Goal: Task Accomplishment & Management: Manage account settings

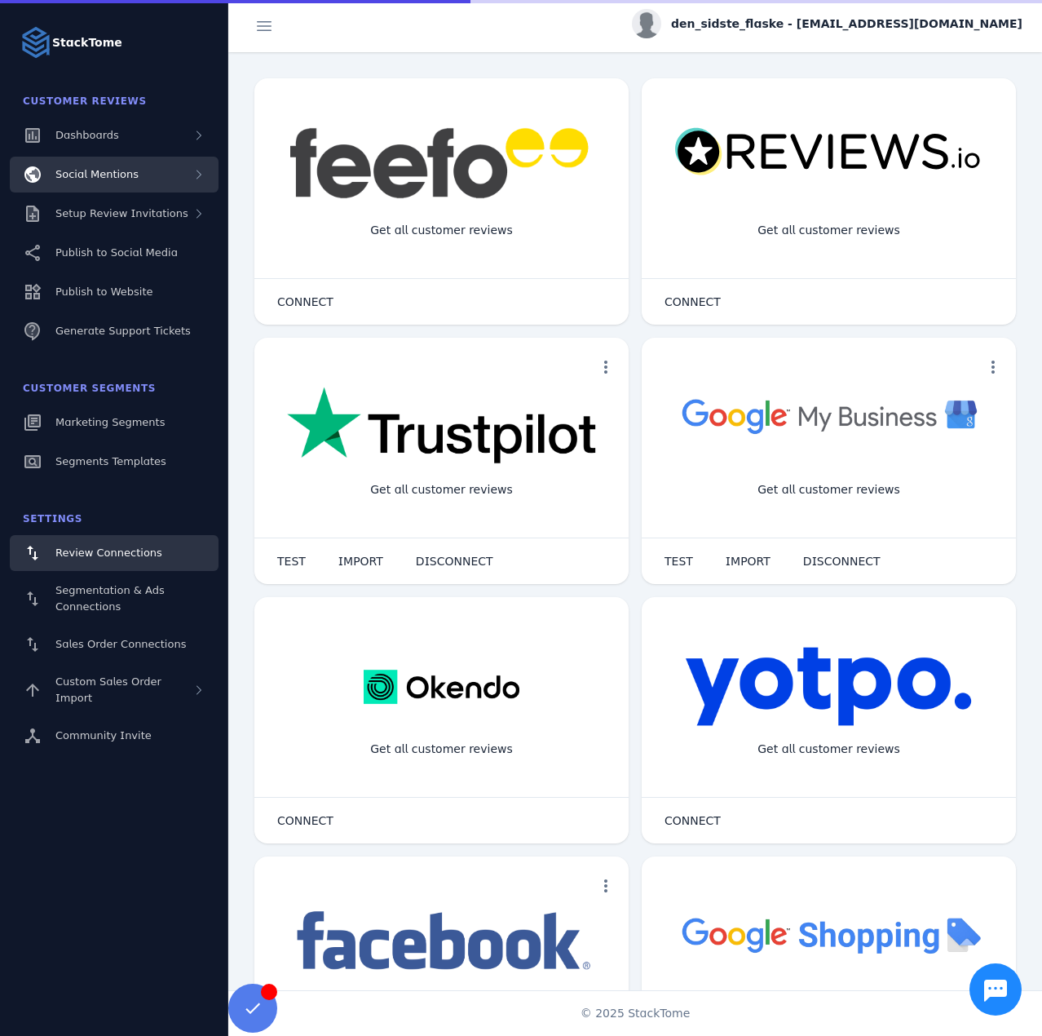
drag, startPoint x: 166, startPoint y: 183, endPoint x: 166, endPoint y: 192, distance: 8.2
click at [166, 183] on div "Social Mentions" at bounding box center [114, 175] width 209 height 36
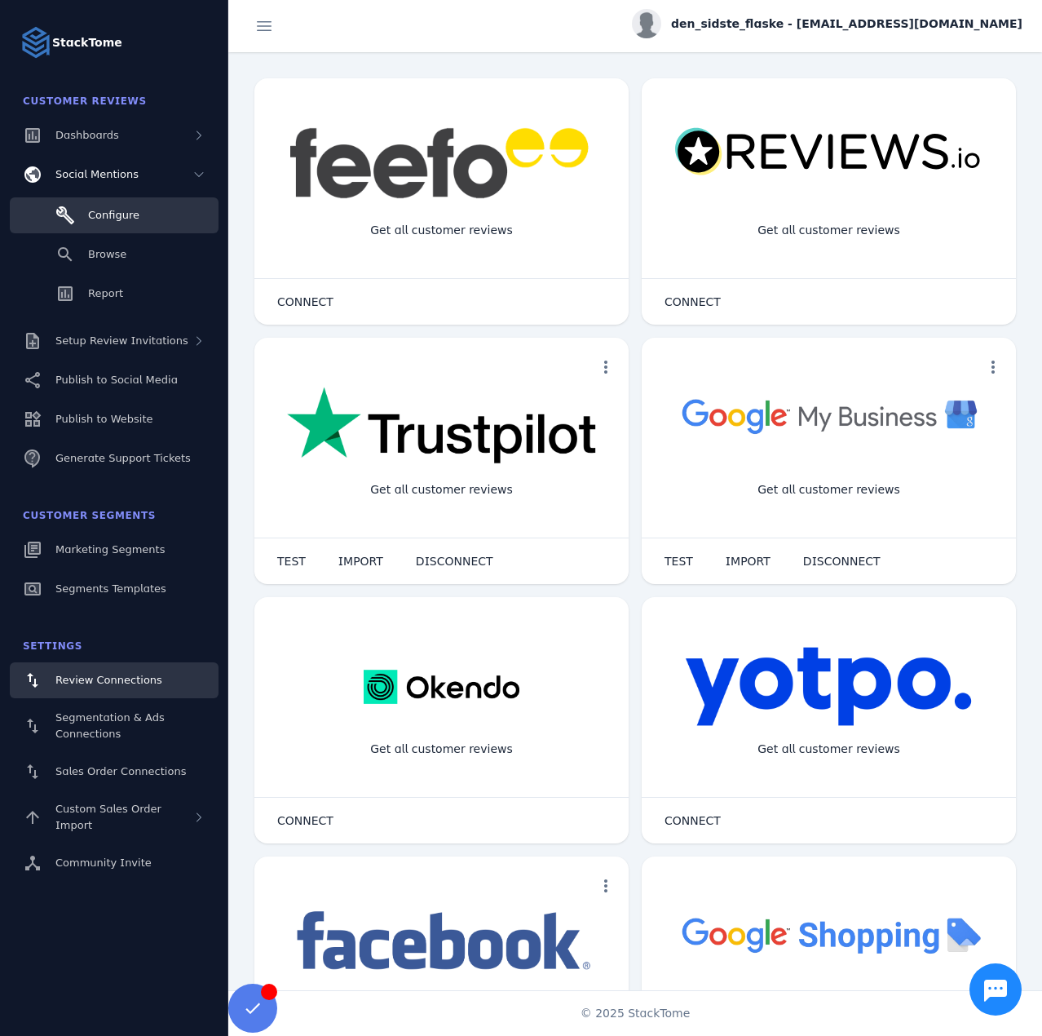
click at [160, 207] on link "Configure" at bounding box center [114, 215] width 209 height 36
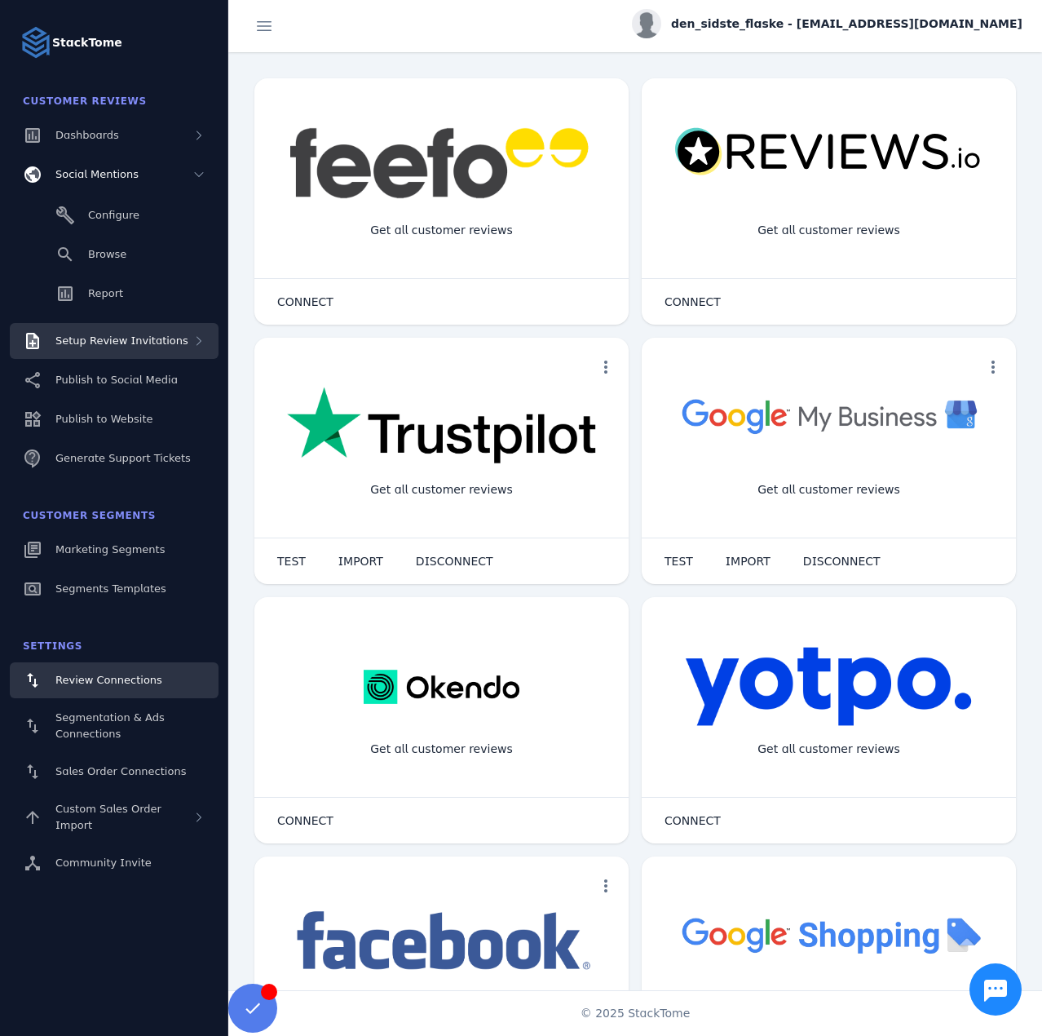
click at [136, 351] on div "Setup Review Invitations" at bounding box center [114, 341] width 209 height 36
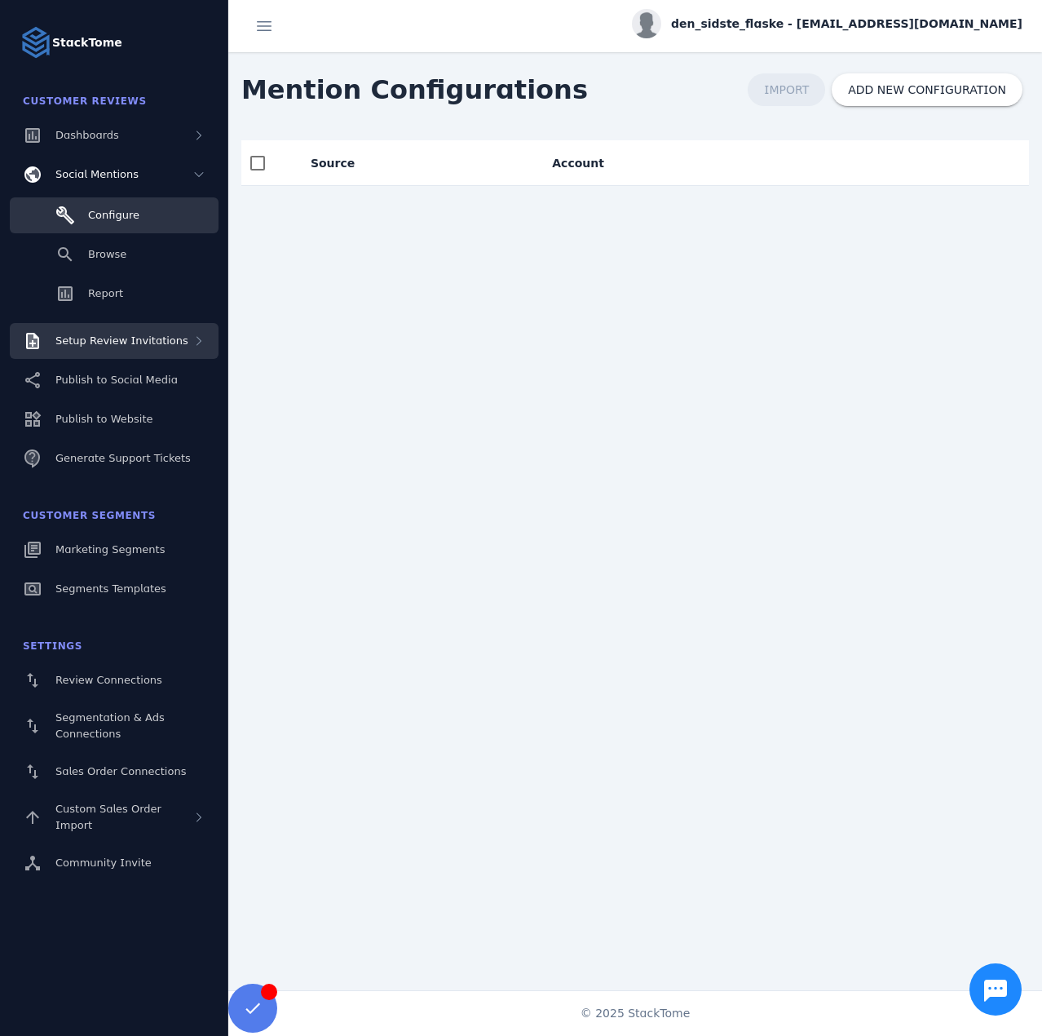
click at [153, 328] on div "Setup Review Invitations" at bounding box center [114, 341] width 209 height 36
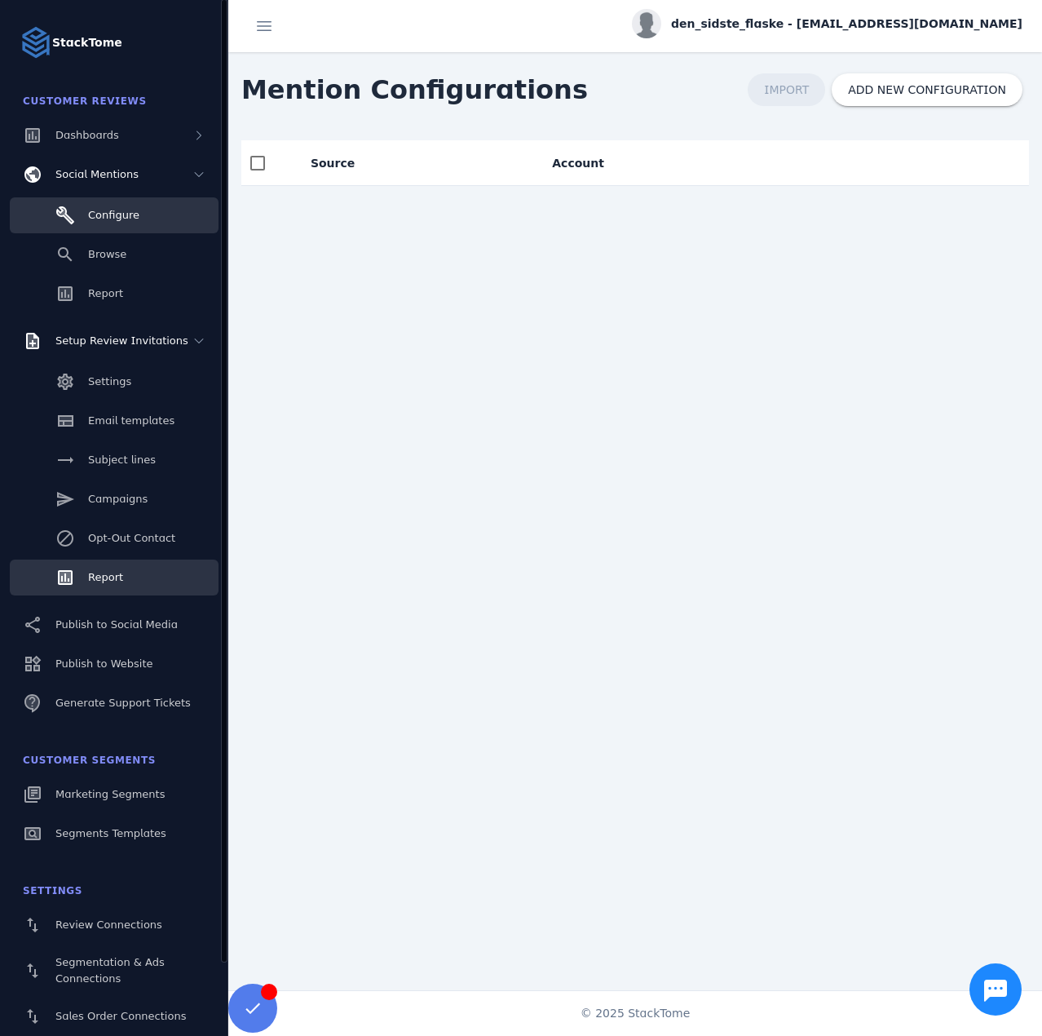
click at [113, 571] on span "Report" at bounding box center [105, 577] width 35 height 12
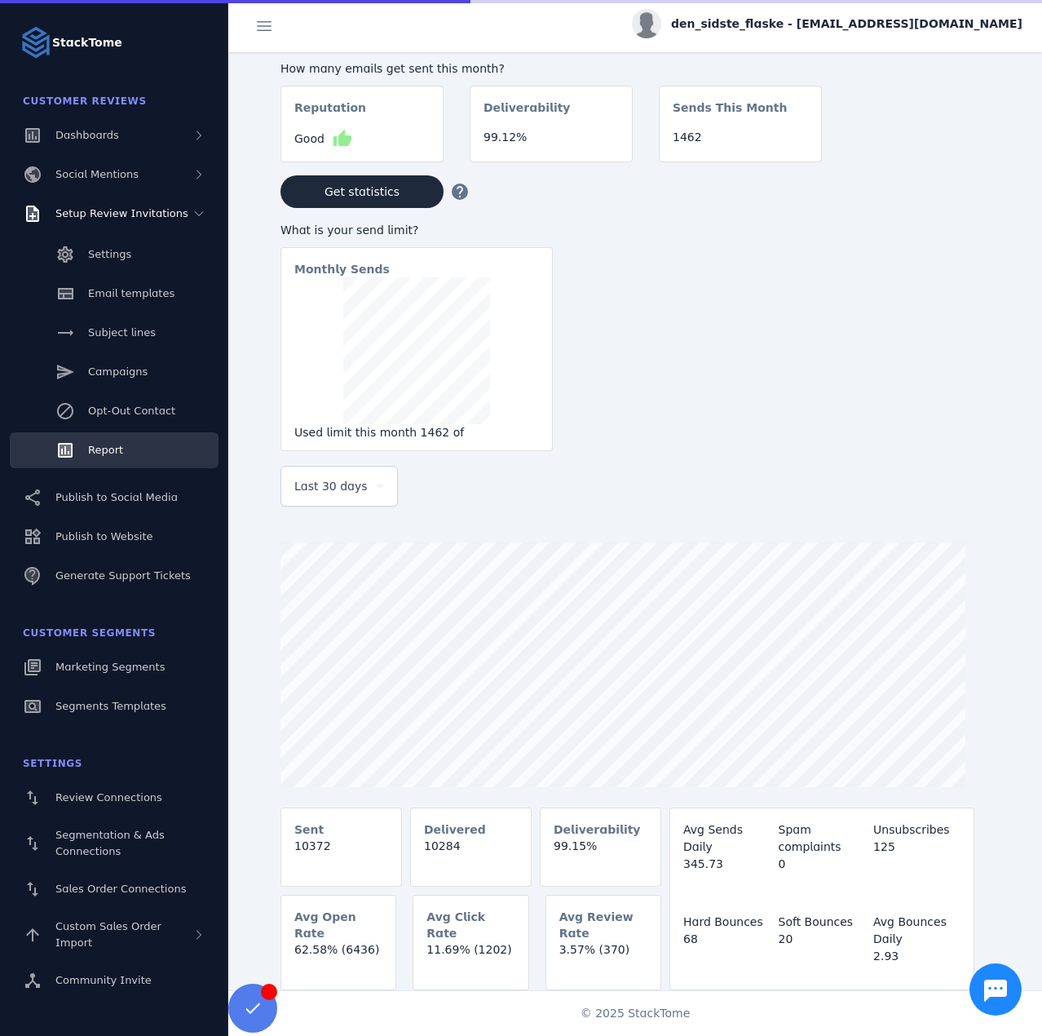
click at [340, 500] on div "Last 30 days" at bounding box center [339, 485] width 90 height 39
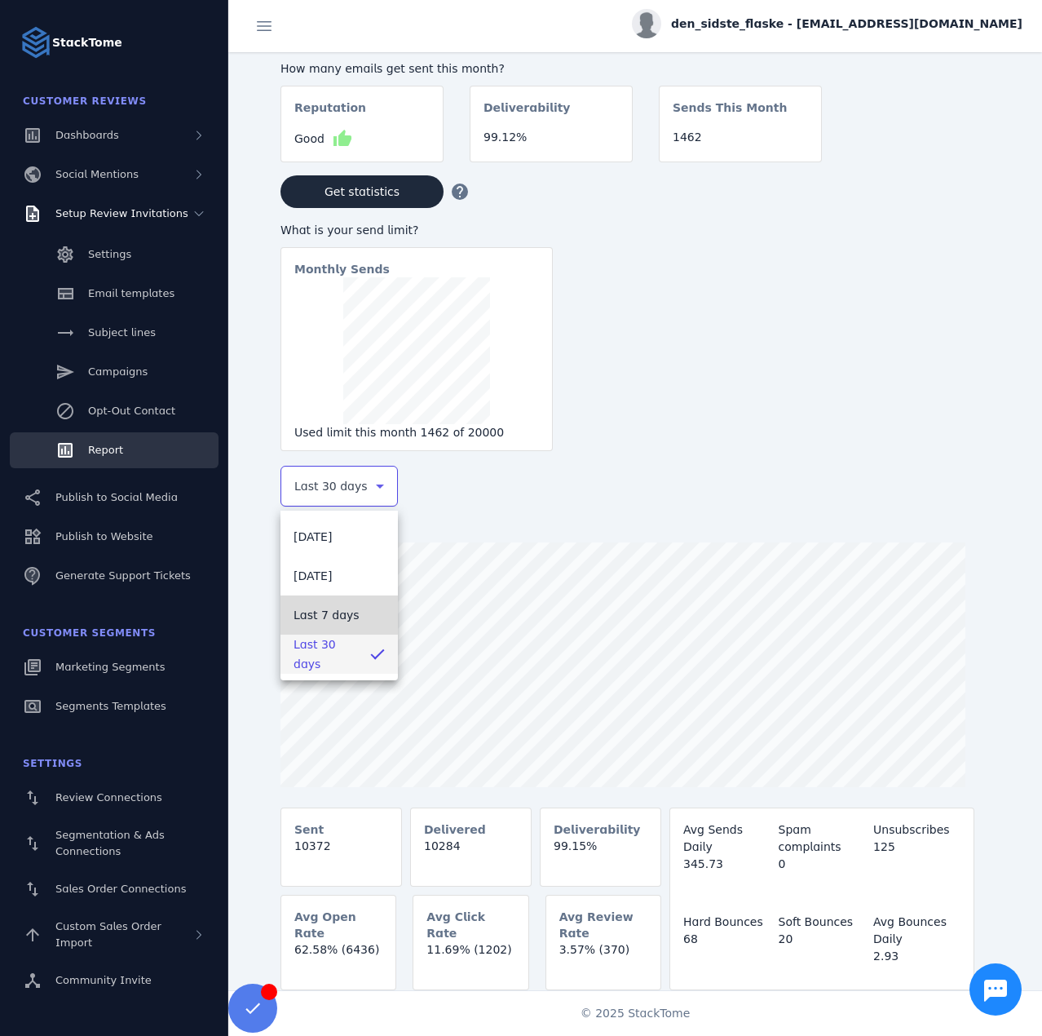
click at [319, 607] on span "Last 7 days" at bounding box center [327, 615] width 66 height 20
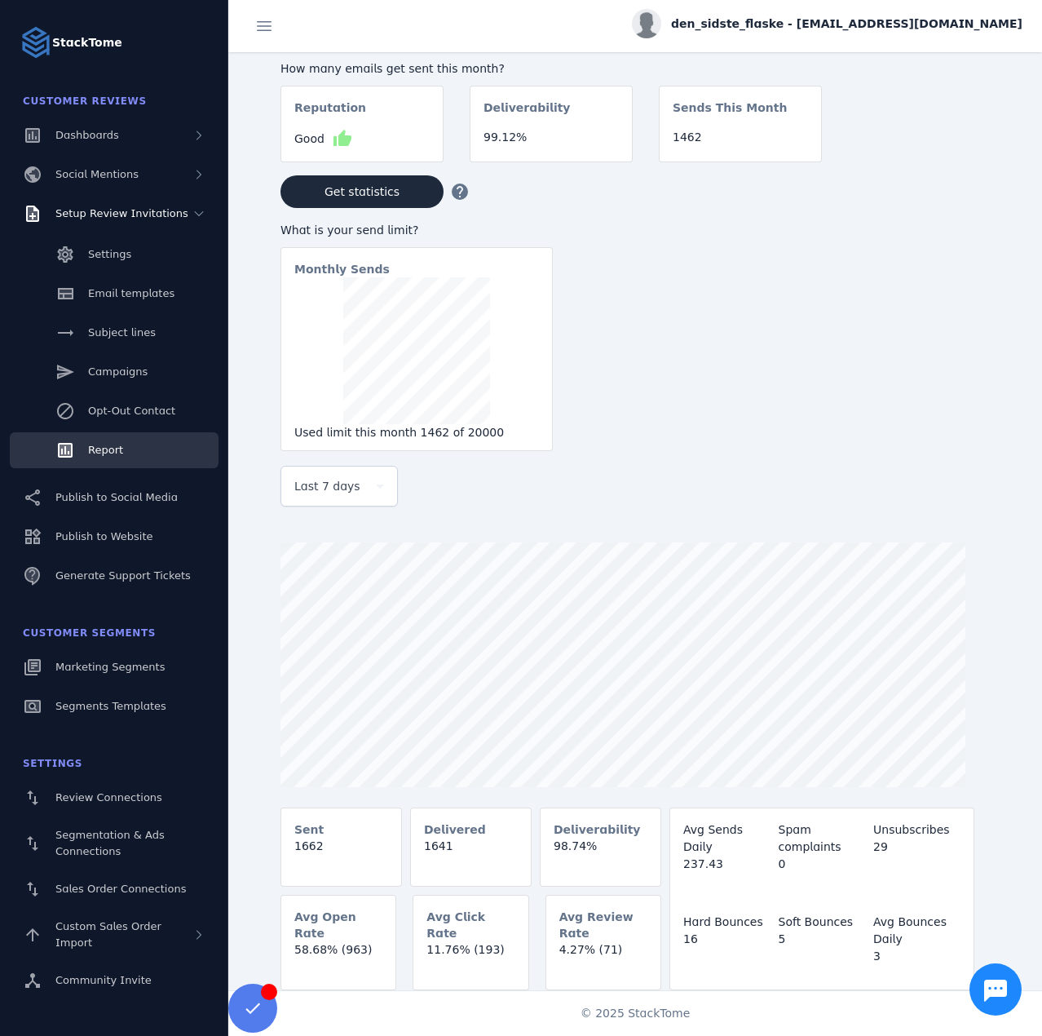
click at [844, 42] on div "den_sidste_flaske - cs_densidsteflaske@stacktome.com" at bounding box center [635, 26] width 814 height 52
click at [844, 26] on span "den_sidste_flaske - cs_densidsteflaske@stacktome.com" at bounding box center [846, 23] width 351 height 17
click at [930, 150] on icon at bounding box center [929, 157] width 14 height 15
